Goal: Task Accomplishment & Management: Use online tool/utility

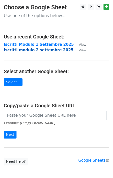
click at [46, 50] on strong "Iscritti modulo 2 settembre 2025" at bounding box center [39, 50] width 70 height 5
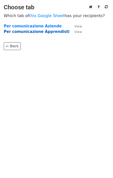
click at [47, 32] on strong "Per comunicazione Apprendisti" at bounding box center [37, 31] width 66 height 5
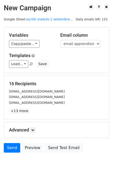
scroll to position [17, 0]
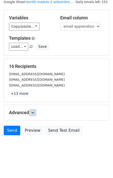
click at [34, 114] on link at bounding box center [33, 113] width 6 height 6
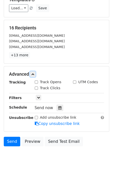
scroll to position [66, 0]
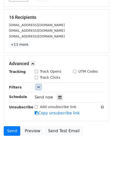
click at [40, 85] on icon at bounding box center [38, 86] width 3 height 3
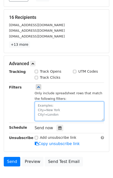
click at [46, 106] on textarea at bounding box center [70, 110] width 70 height 19
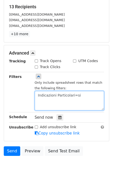
scroll to position [78, 0]
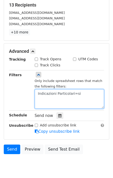
type textarea "Indicazioni Particolari=si"
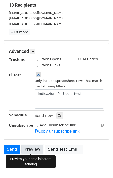
click at [31, 149] on link "Preview" at bounding box center [33, 149] width 22 height 10
click at [60, 116] on div at bounding box center [60, 115] width 7 height 7
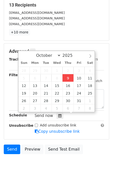
type input "2025-10-09 13:01"
type input "01"
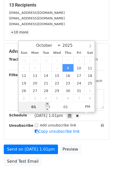
type input "2025-10-09 14:01"
type input "02"
click at [48, 103] on span at bounding box center [48, 104] width 4 height 5
type input "2025-10-09 15:01"
type input "03"
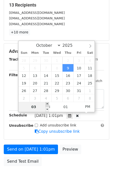
click at [48, 103] on span at bounding box center [48, 104] width 4 height 5
type input "2025-10-09 16:01"
type input "04"
click at [48, 103] on span at bounding box center [48, 104] width 4 height 5
type input "2025-10-09 17:01"
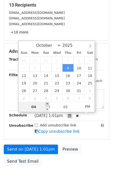
type input "05"
click at [48, 103] on span at bounding box center [48, 104] width 4 height 5
type input "2025-10-09 18:01"
type input "06"
click at [48, 103] on span at bounding box center [48, 104] width 4 height 5
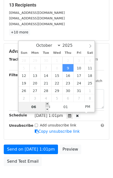
type input "2025-10-09 19:01"
type input "07"
click at [48, 103] on span at bounding box center [48, 104] width 4 height 5
type input "2025-10-09 18:01"
type input "06"
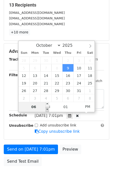
click at [48, 108] on span at bounding box center [48, 109] width 4 height 5
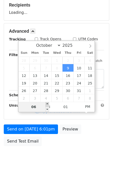
type input "2025-10-09 19:01"
type input "07"
click at [49, 102] on span at bounding box center [48, 104] width 4 height 5
type input "2025-10-09 20:01"
type input "08"
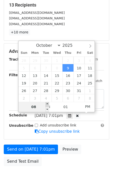
click at [49, 102] on span at bounding box center [48, 104] width 4 height 5
type input "2025-10-09 21:01"
type input "09"
click at [49, 102] on span at bounding box center [48, 104] width 4 height 5
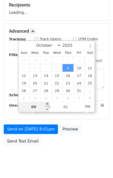
type input "2025-10-09 22:01"
type input "10"
click at [49, 102] on span at bounding box center [48, 104] width 4 height 5
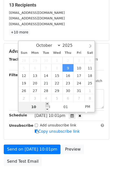
type input "2025-10-09 23:01"
type input "11"
click at [49, 103] on span at bounding box center [48, 104] width 4 height 5
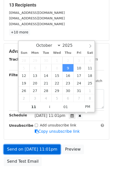
click at [36, 149] on link "Send on Oct 9 at 11:01pm" at bounding box center [32, 149] width 57 height 10
